Goal: Task Accomplishment & Management: Manage account settings

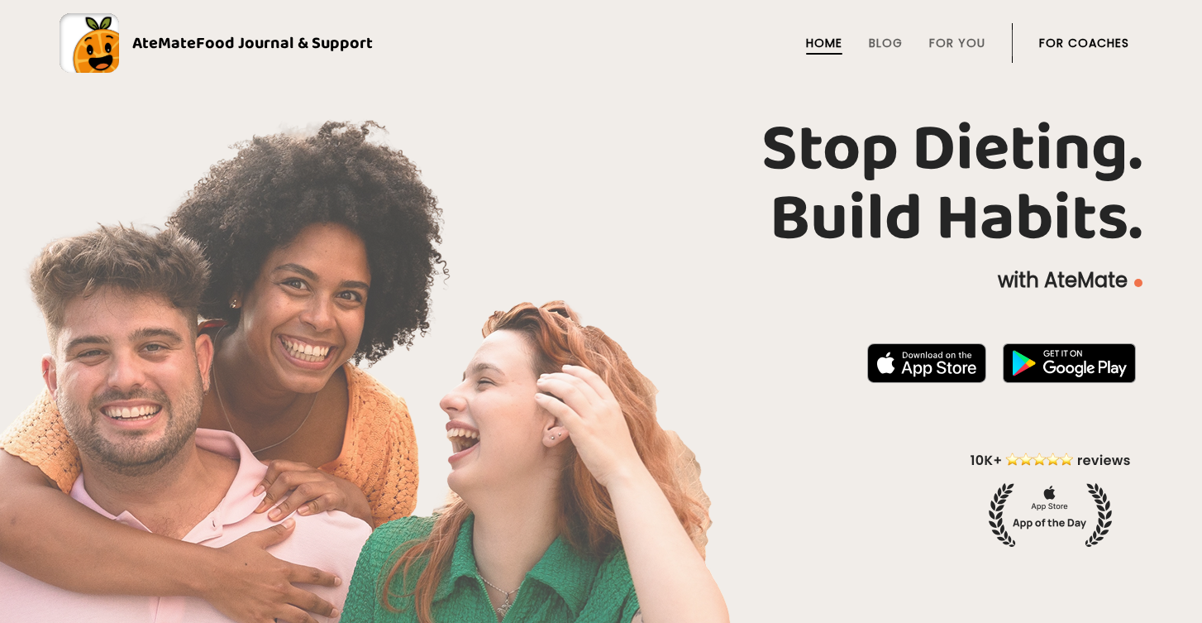
click at [1055, 41] on link "For Coaches" at bounding box center [1084, 42] width 90 height 13
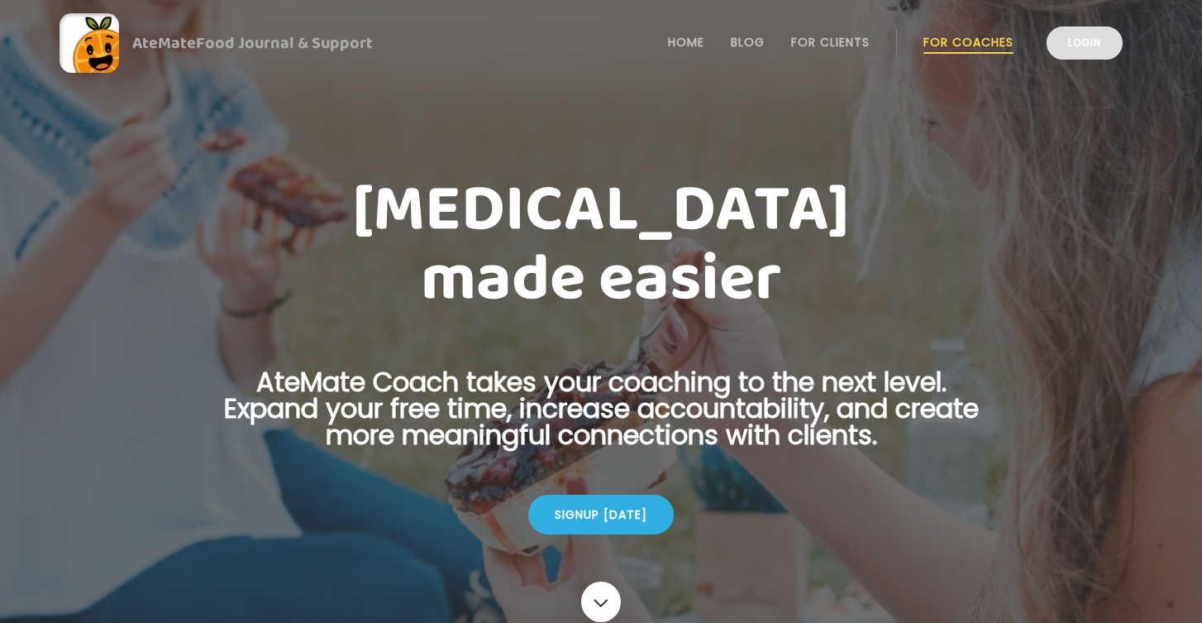
click at [1083, 41] on link "Login" at bounding box center [1085, 42] width 76 height 33
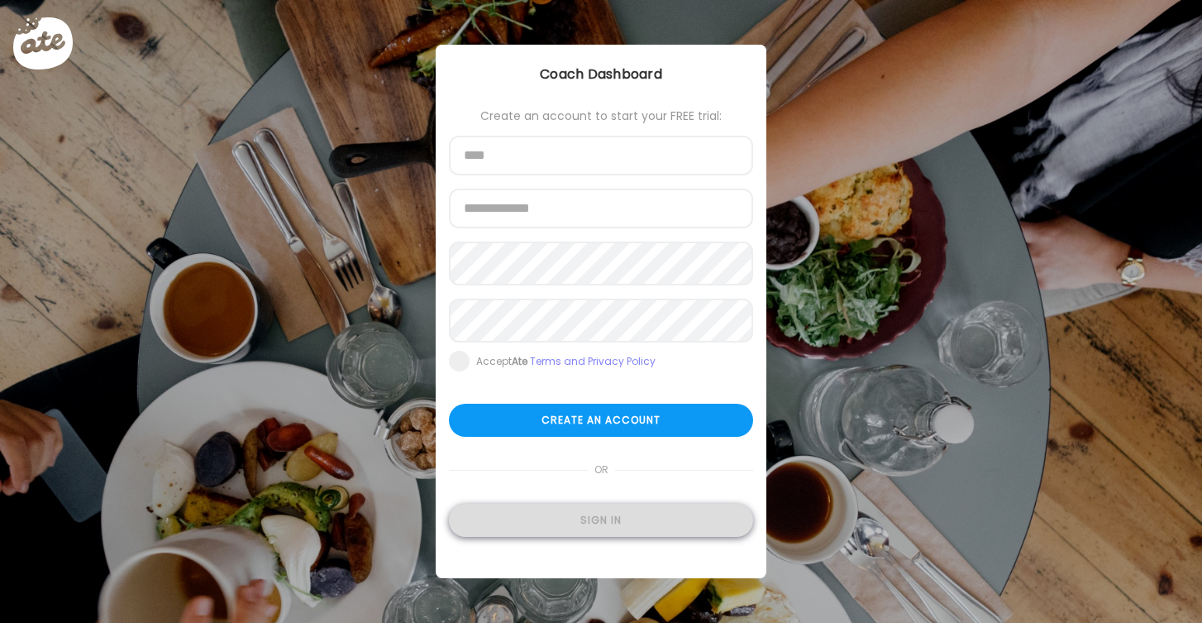
click at [618, 522] on div "Sign in" at bounding box center [601, 519] width 304 height 33
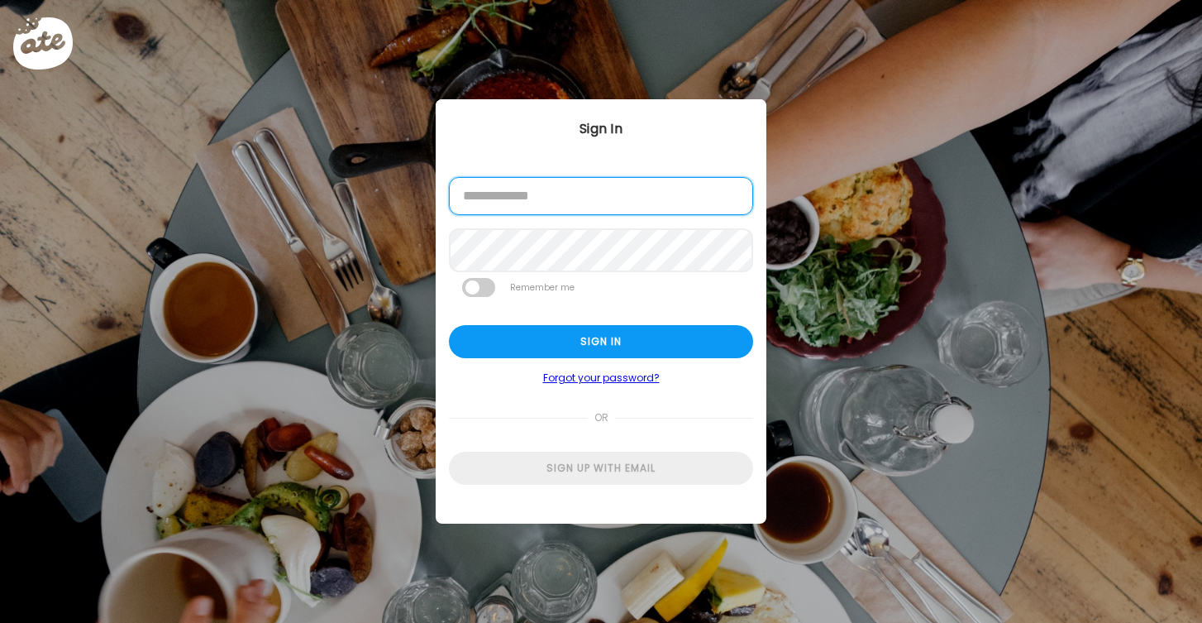
type input "**********"
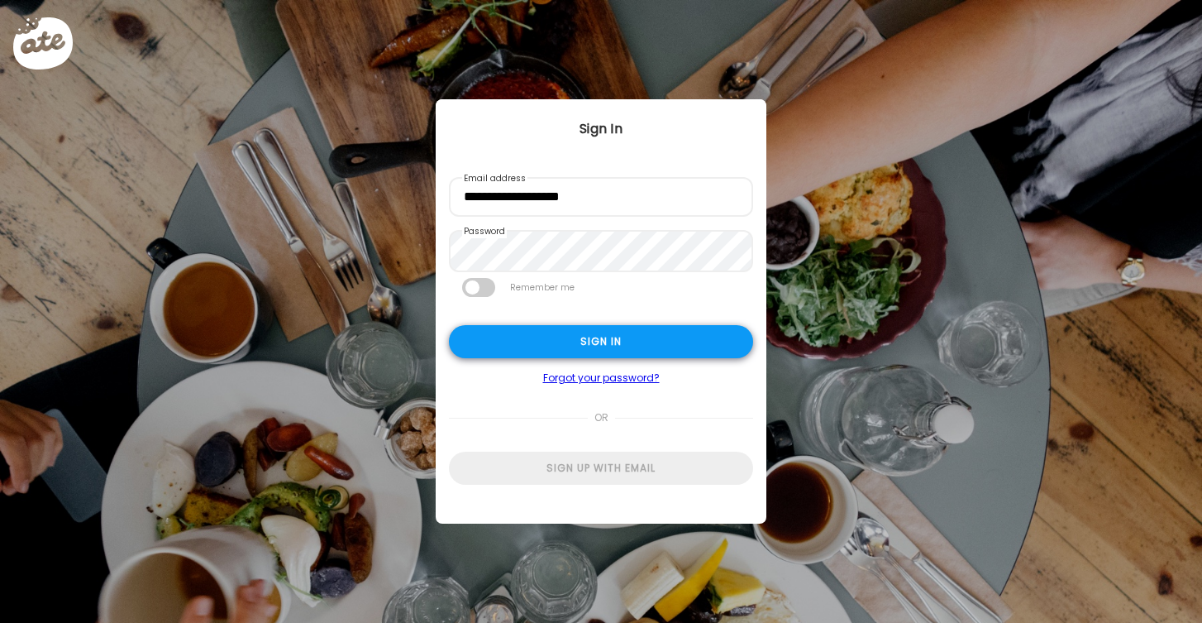
click at [618, 342] on div "Sign in" at bounding box center [601, 341] width 304 height 33
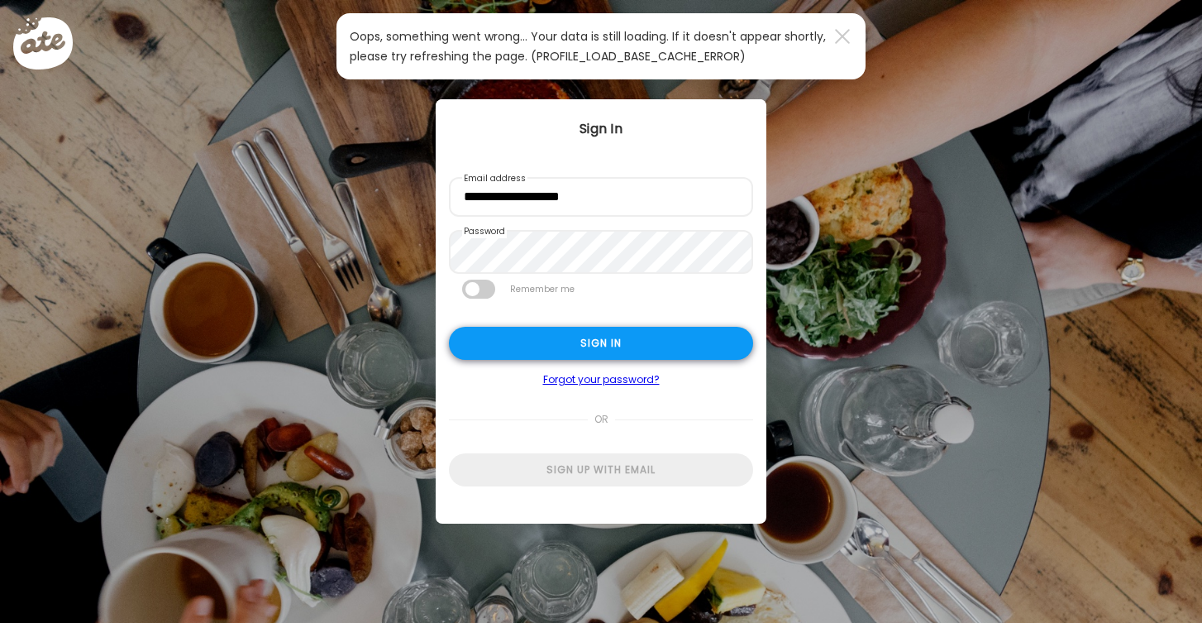
type textarea "**********"
type input "*********"
type input "**********"
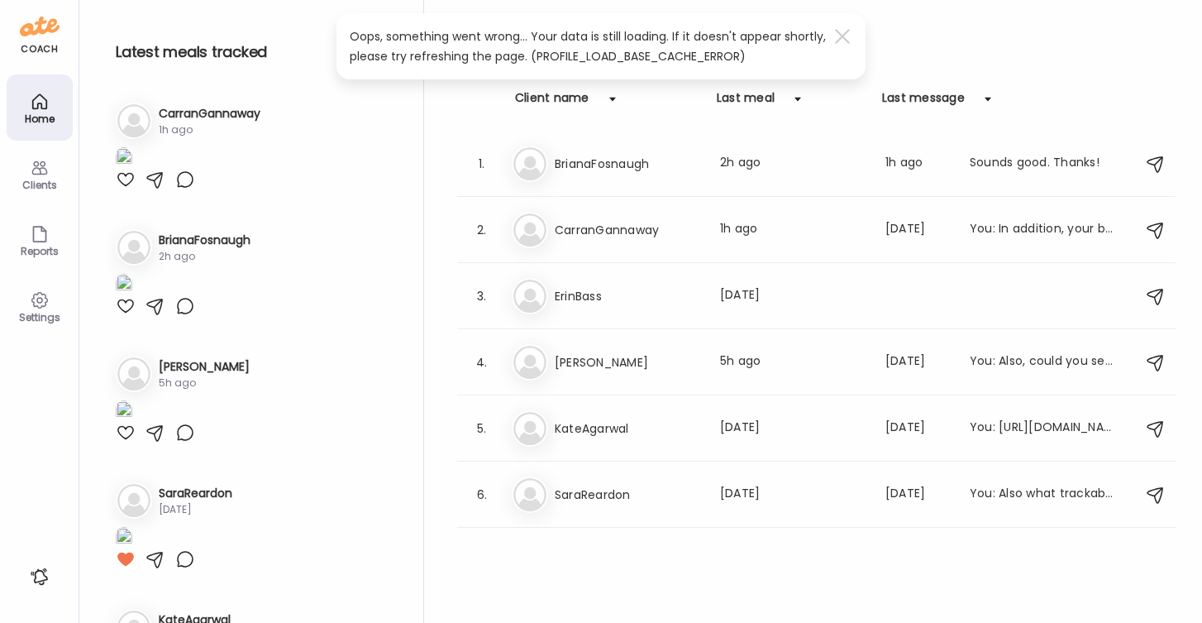
click at [126, 189] on div at bounding box center [126, 179] width 20 height 20
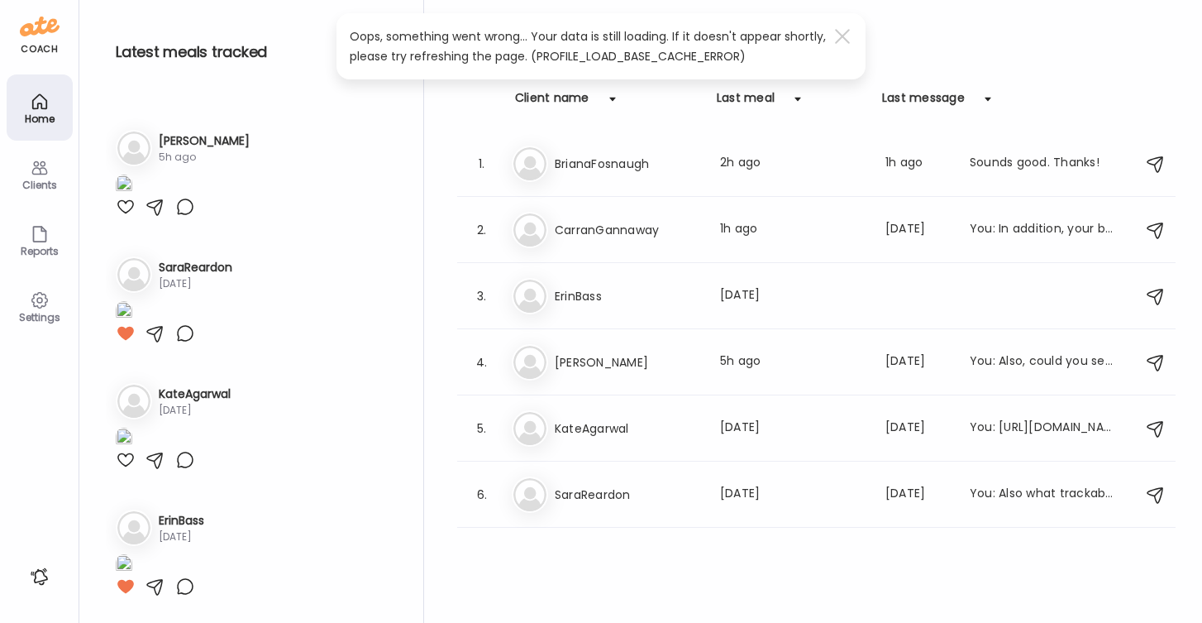
scroll to position [376, 0]
click at [136, 90] on div at bounding box center [155, 80] width 79 height 20
click at [120, 217] on div at bounding box center [126, 207] width 20 height 20
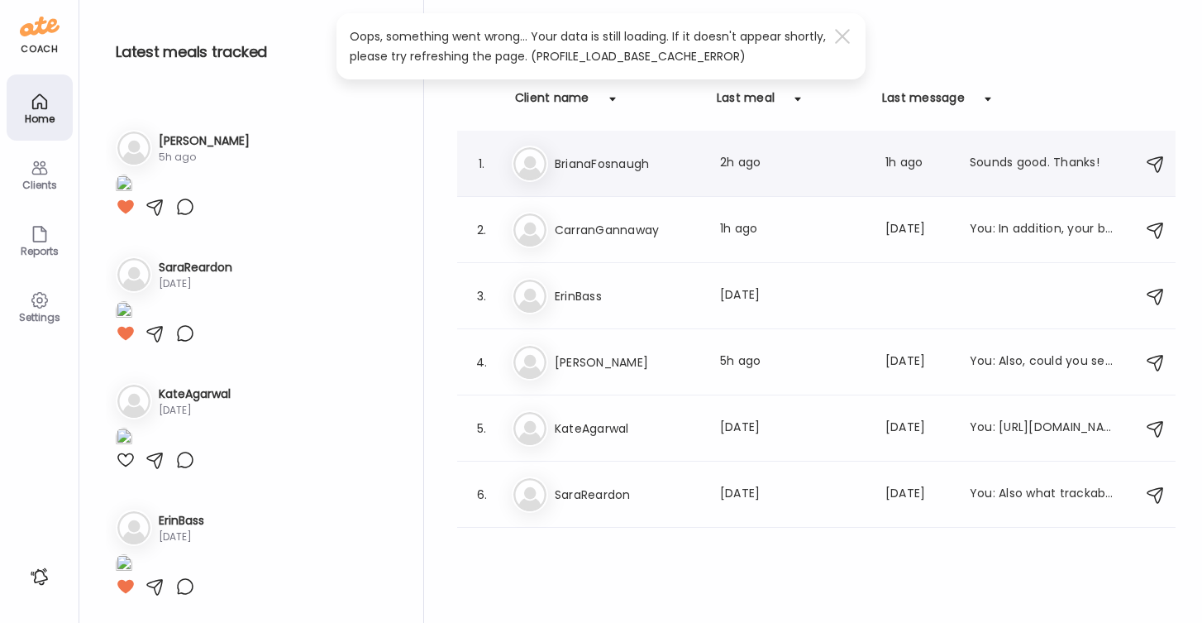
click at [876, 169] on div "Br BrianaFosnaugh Last meal: 2h ago Last message: 1h ago Sounds good. Thanks!" at bounding box center [819, 163] width 614 height 36
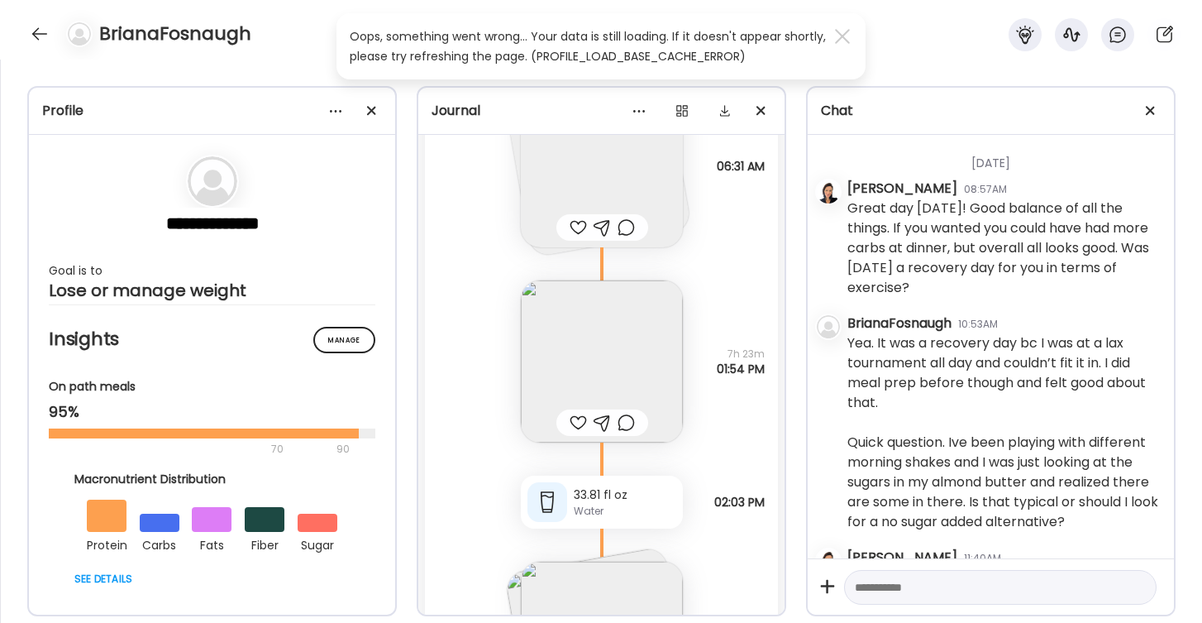
scroll to position [5358, 0]
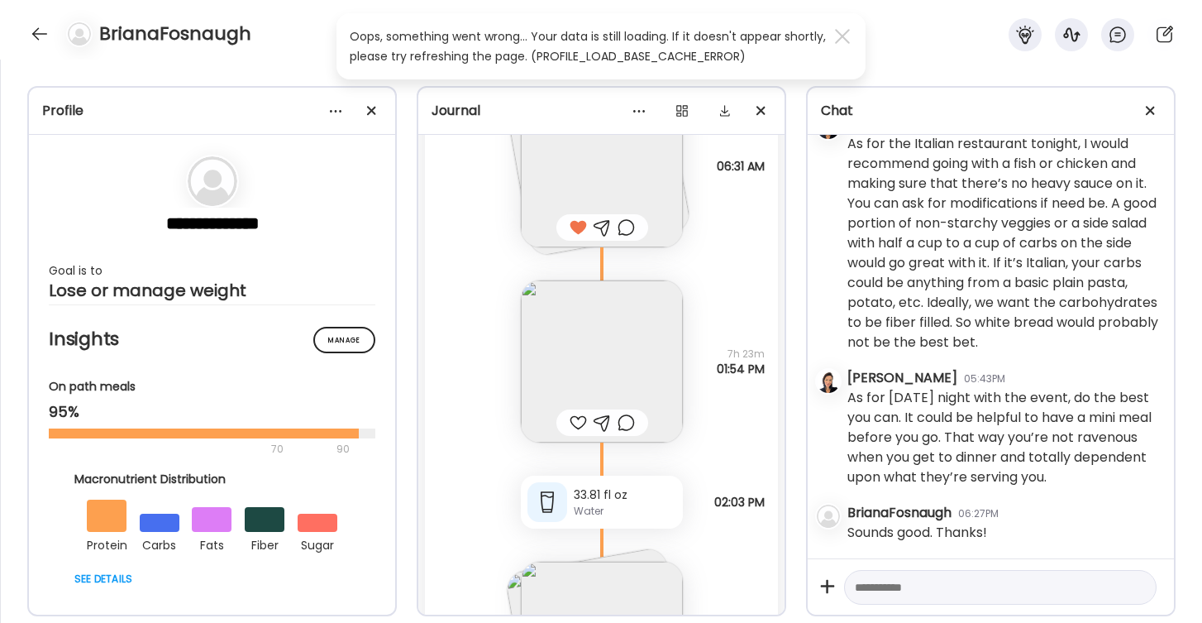
click at [880, 592] on textarea at bounding box center [985, 587] width 261 height 20
type textarea "*"
click at [835, 31] on div at bounding box center [842, 36] width 33 height 33
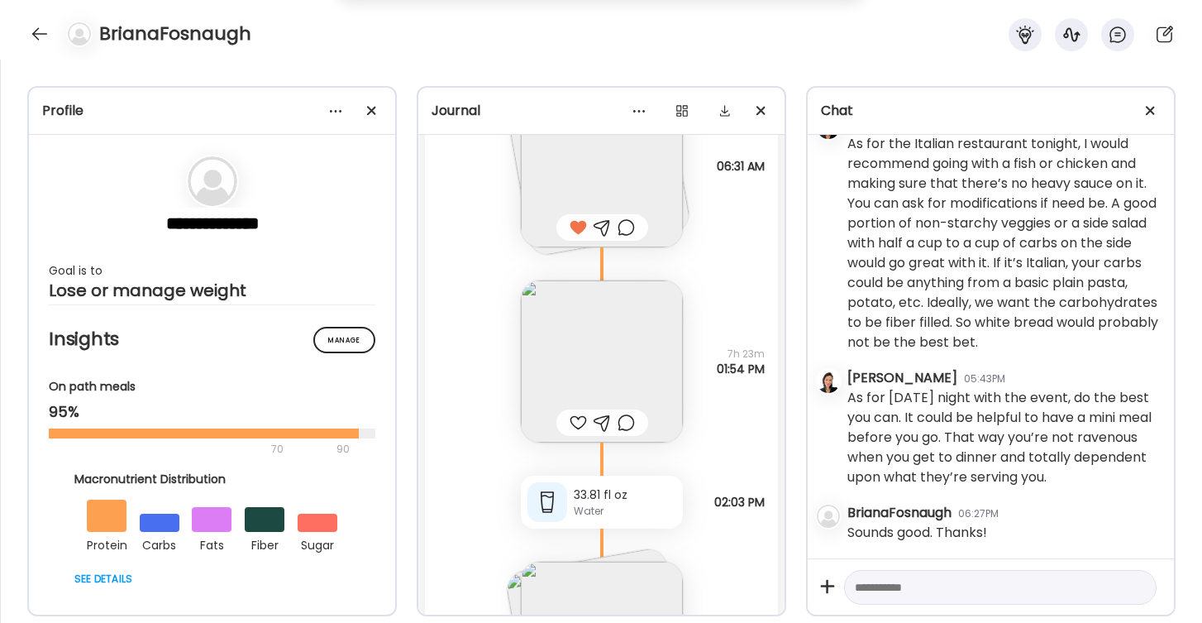
click at [876, 586] on textarea at bounding box center [985, 587] width 261 height 20
type textarea "**"
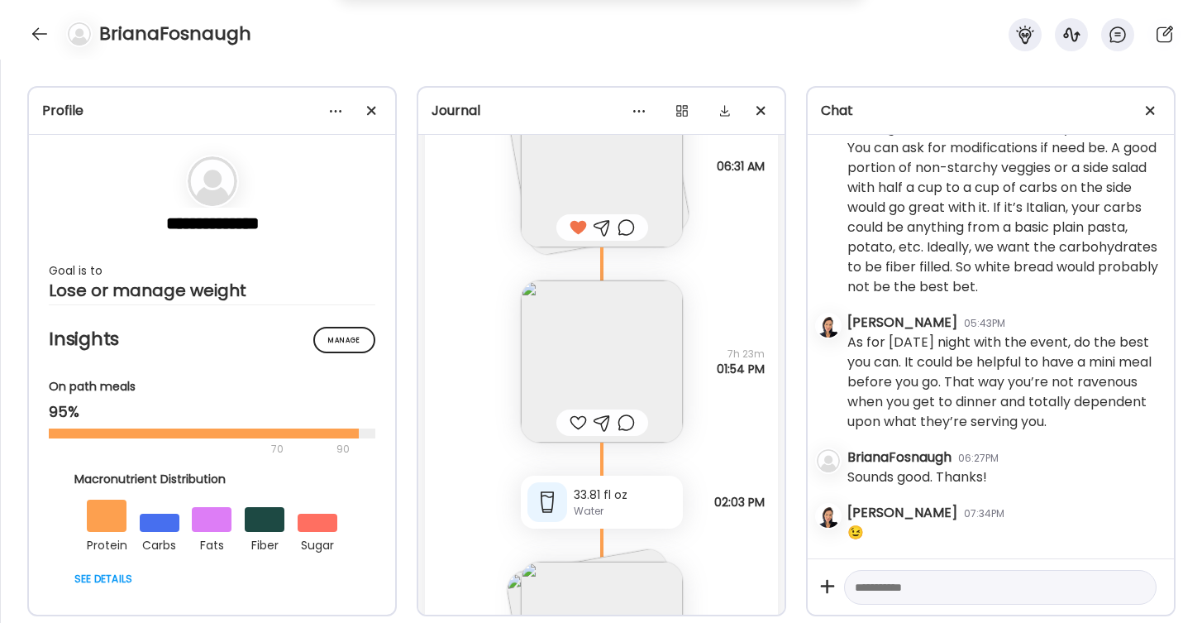
scroll to position [5413, 0]
click at [39, 33] on div at bounding box center [39, 34] width 26 height 26
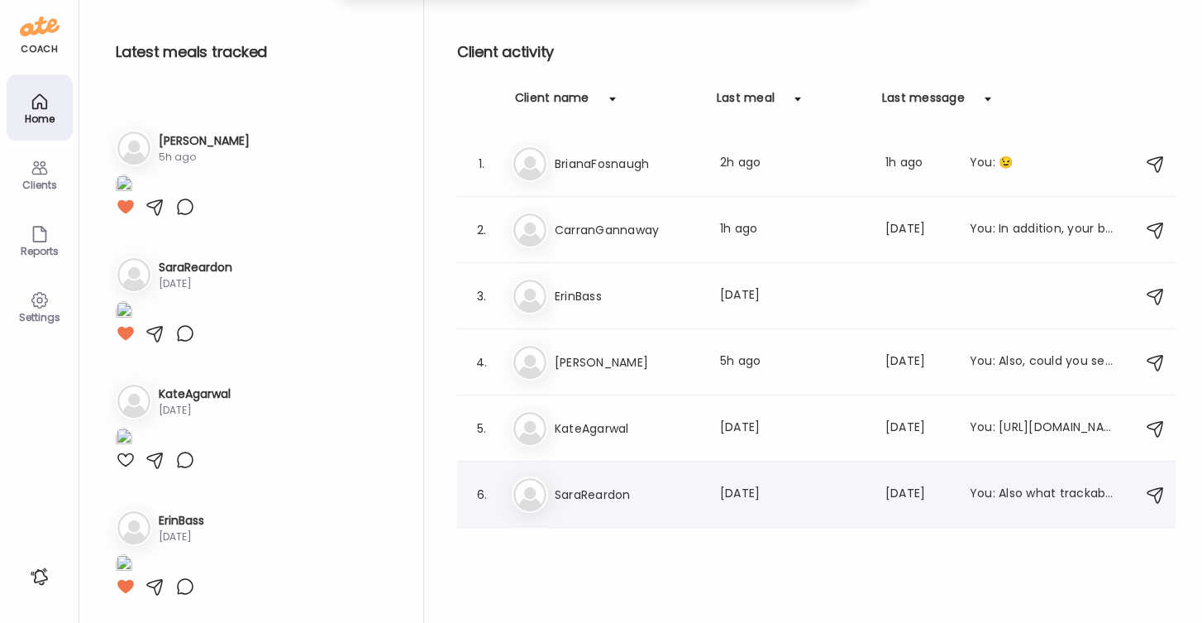
click at [610, 494] on h3 "SaraReardon" at bounding box center [627, 494] width 145 height 20
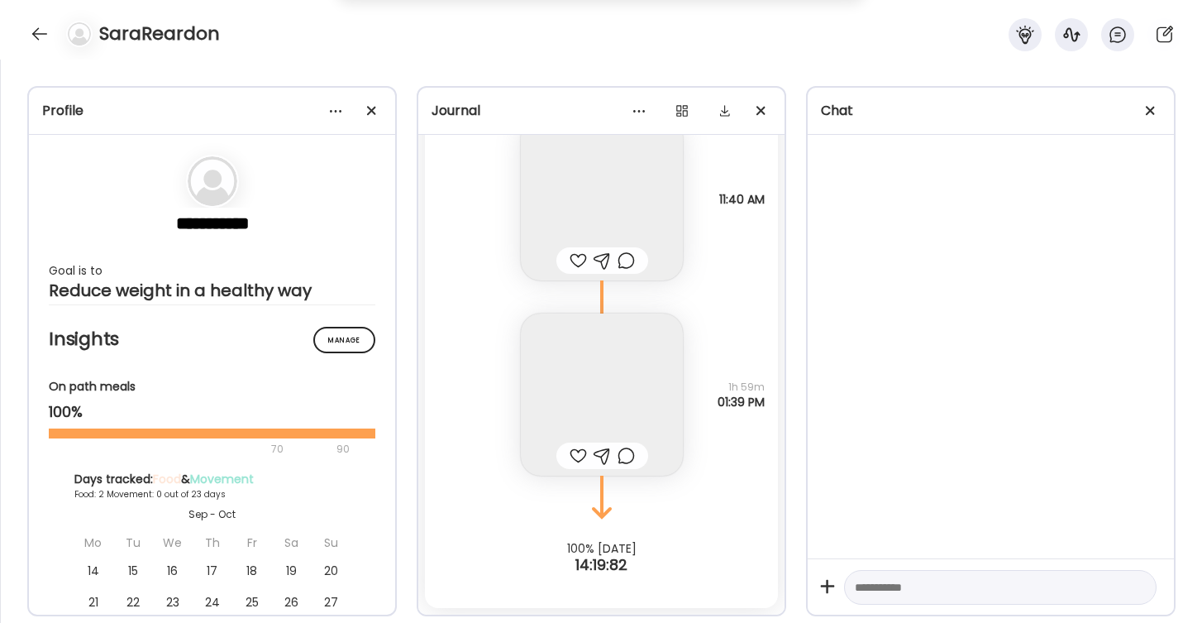
scroll to position [7364, 0]
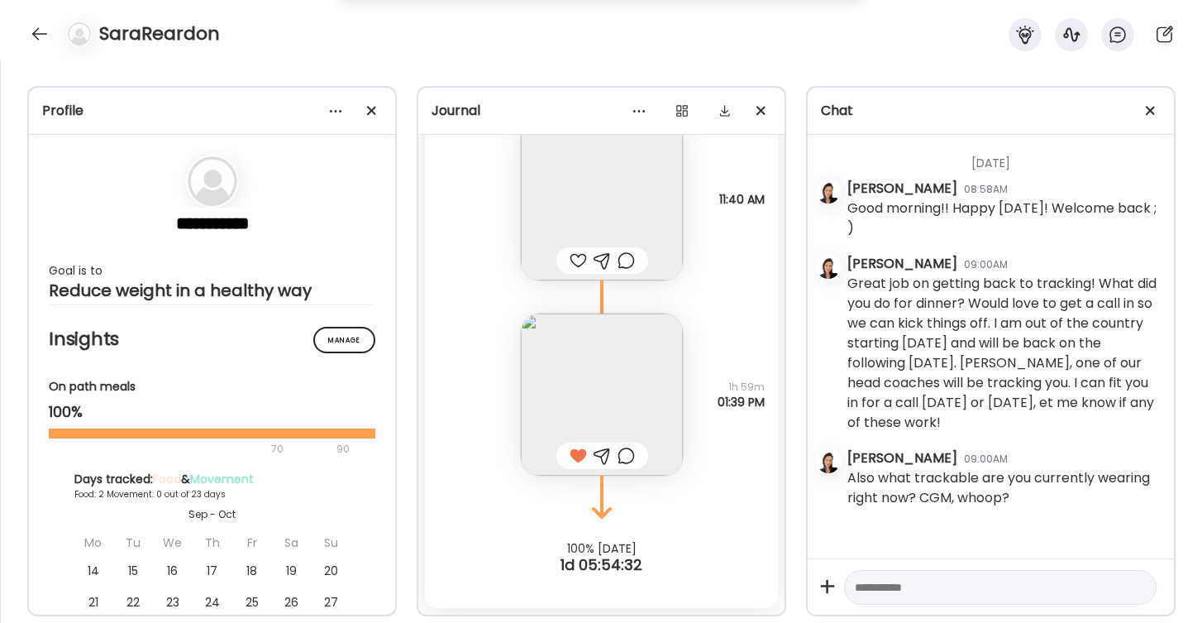
click at [576, 260] on div at bounding box center [578, 260] width 17 height 20
click at [41, 31] on div at bounding box center [39, 34] width 26 height 26
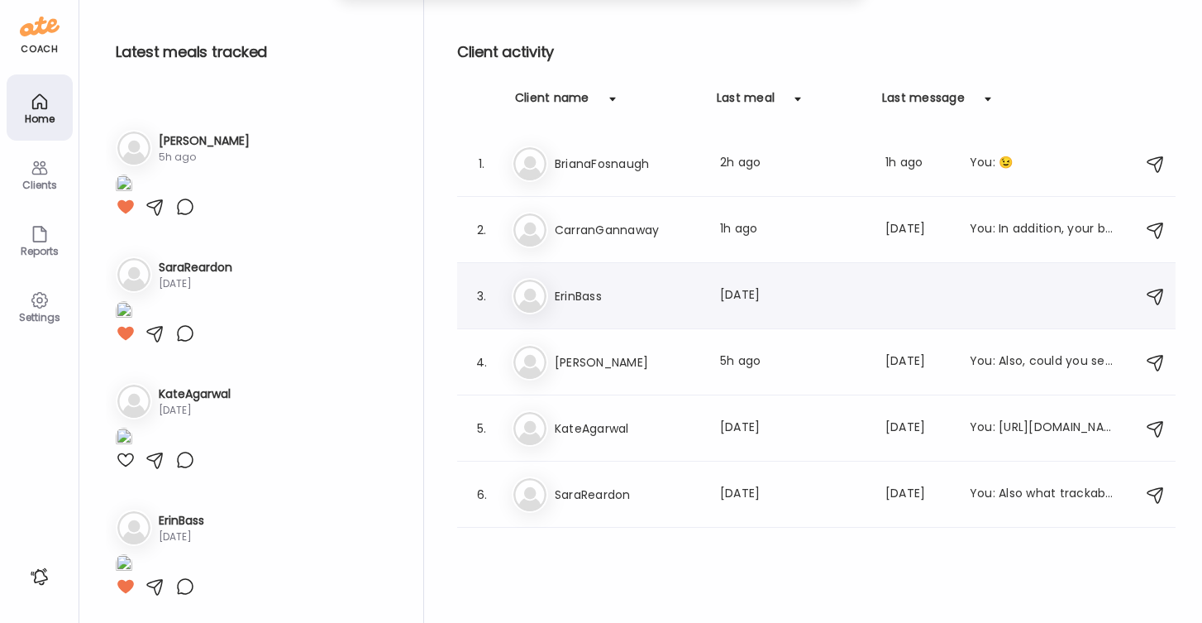
click at [582, 300] on h3 "ErinBass" at bounding box center [627, 296] width 145 height 20
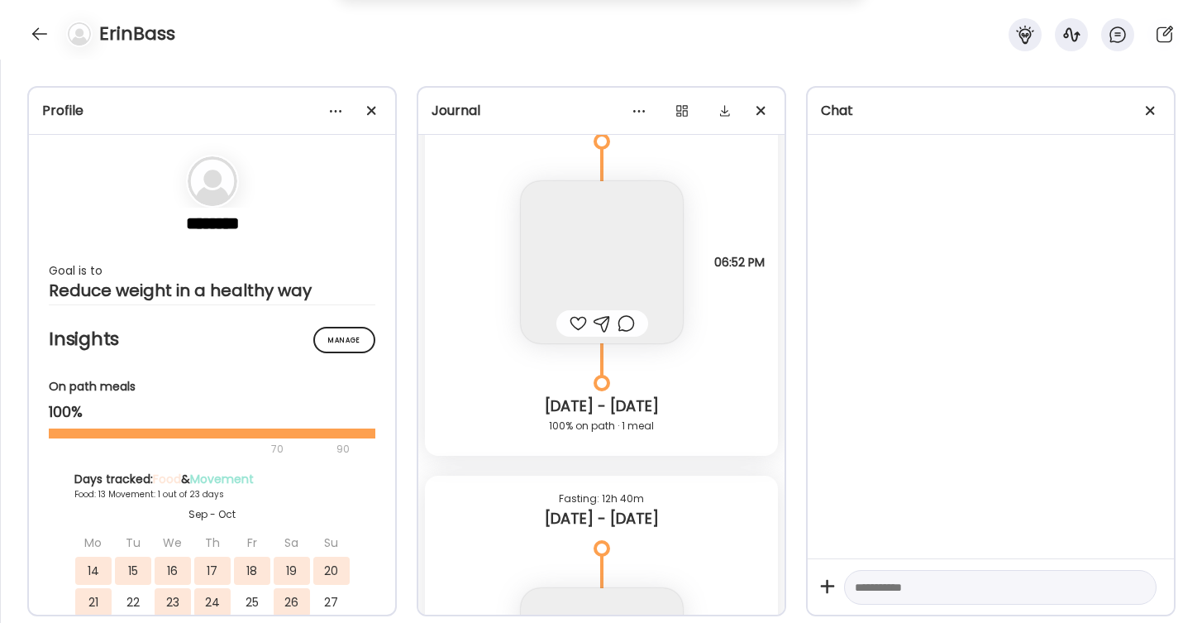
scroll to position [19335, 0]
